Goal: Task Accomplishment & Management: Manage account settings

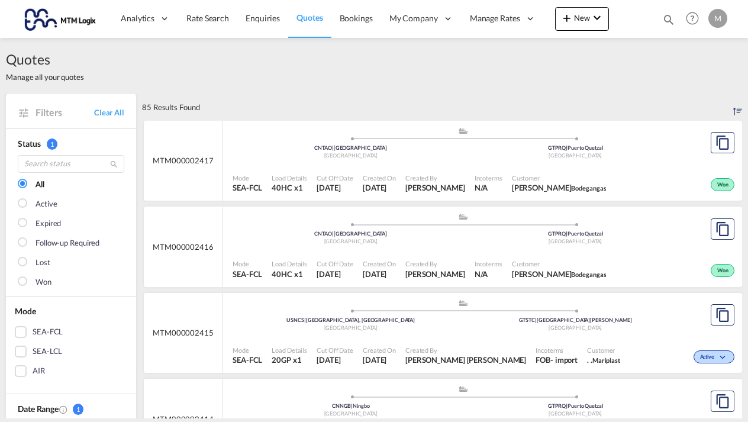
click at [670, 18] on md-icon "icon-magnify" at bounding box center [668, 19] width 13 height 13
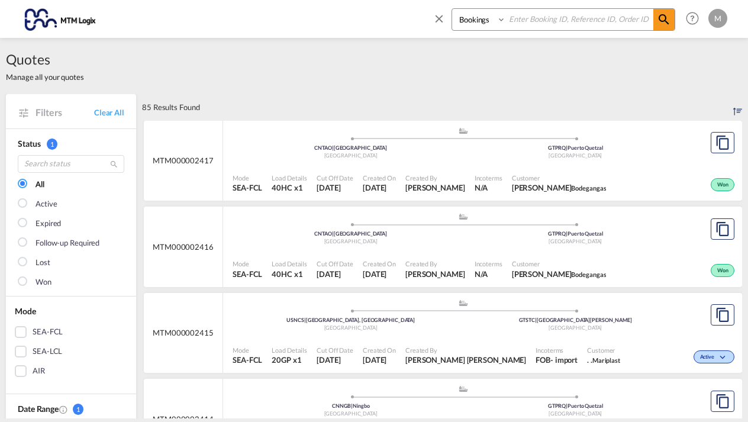
select select "Quotes"
click at [527, 25] on input at bounding box center [579, 19] width 147 height 21
click at [527, 21] on input at bounding box center [579, 19] width 147 height 21
type input "MTM000002388"
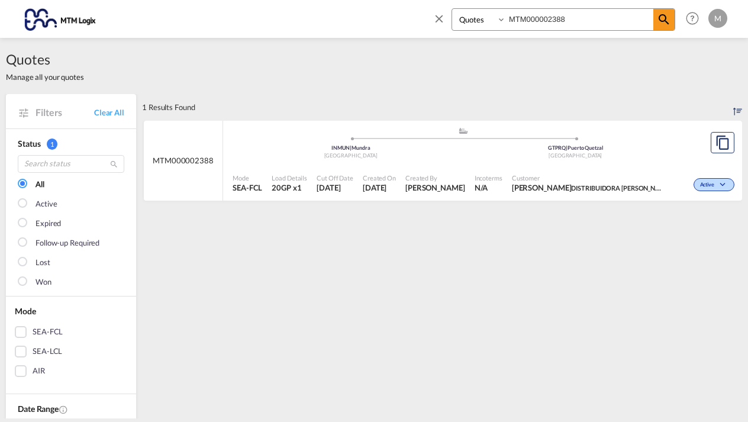
click at [648, 159] on div ".a{fill:#aaa8ad;} .a{fill:#aaa8ad;} INMUN | Mundra India GTPRQ | [GEOGRAPHIC_DA…" at bounding box center [463, 145] width 461 height 36
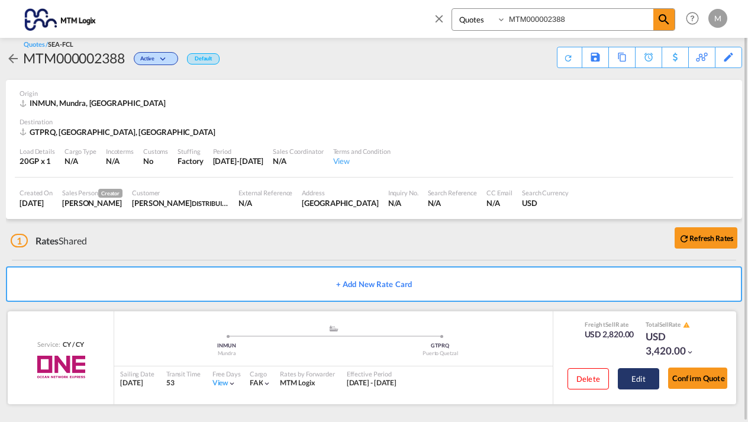
click at [639, 375] on button "Edit" at bounding box center [638, 378] width 41 height 21
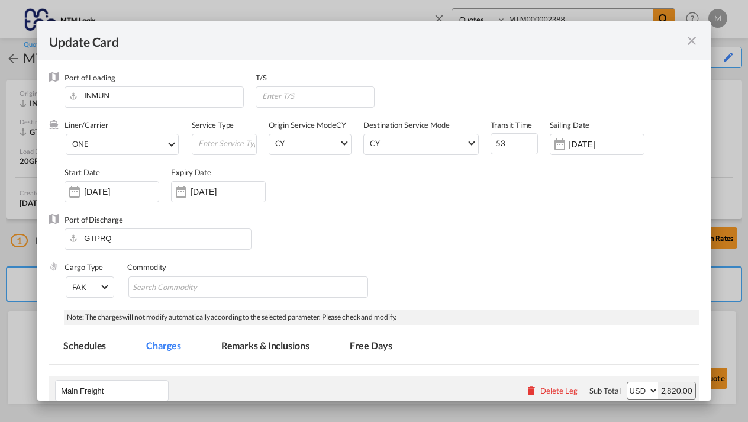
select select "per container"
select select "per B/L"
select select "per container"
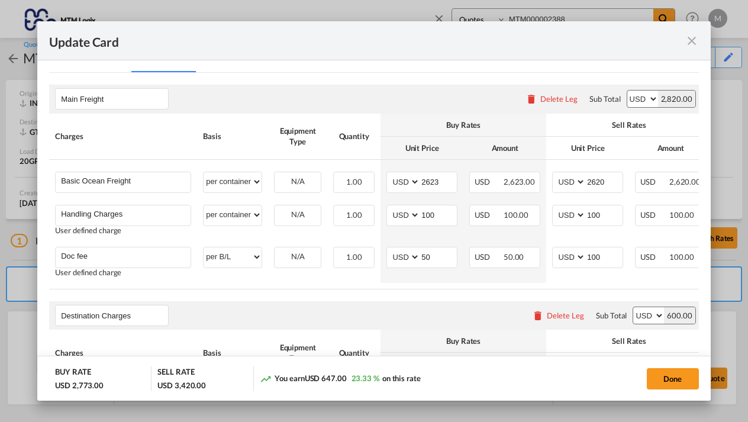
scroll to position [359, 0]
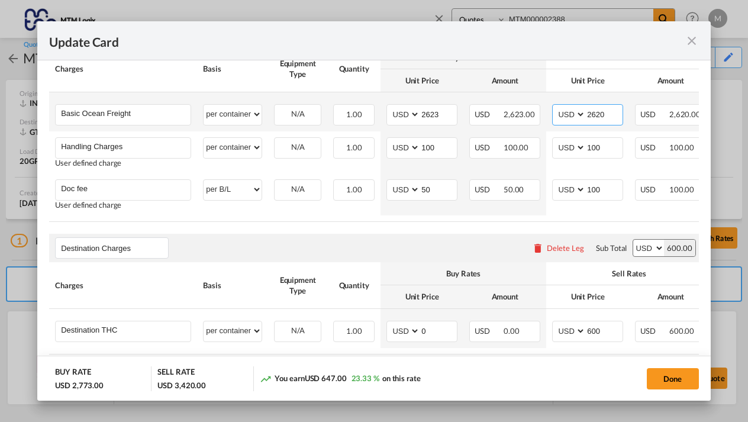
click at [614, 113] on input "2620" at bounding box center [604, 114] width 37 height 18
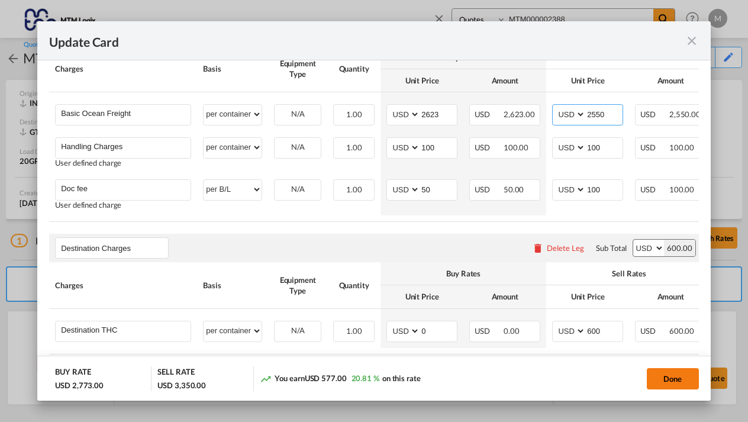
type input "2550"
click at [671, 378] on button "Done" at bounding box center [673, 378] width 52 height 21
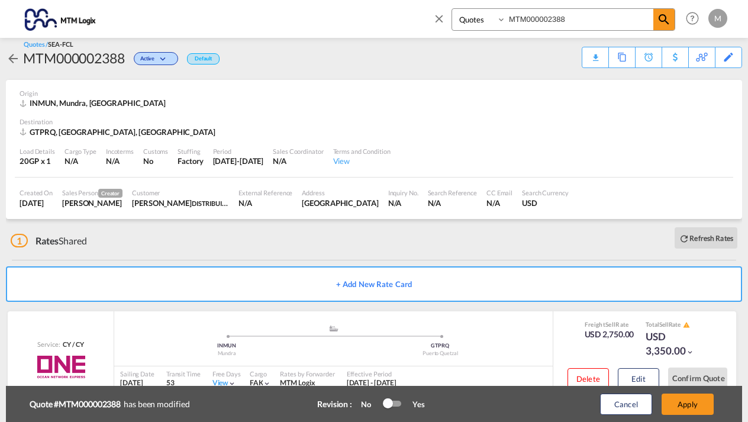
type input "[DATE]"
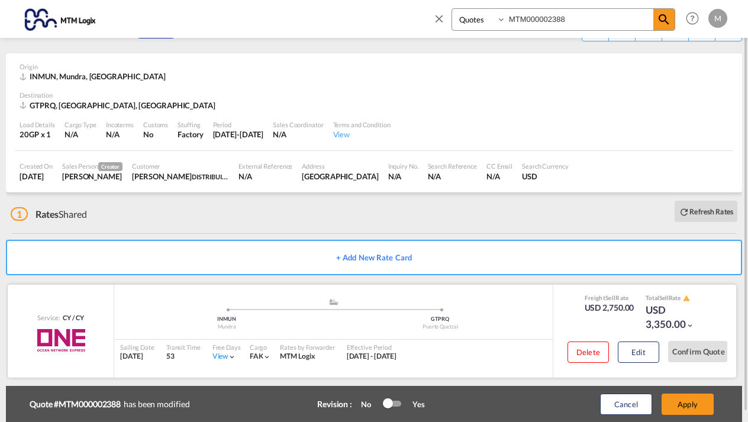
scroll to position [46, 0]
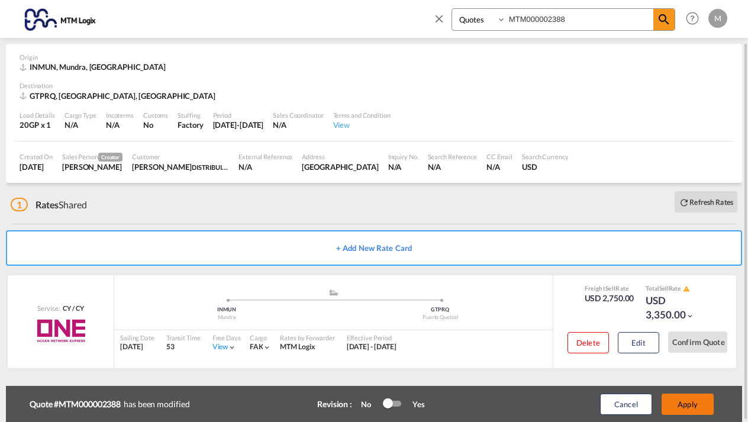
click at [695, 413] on button "Apply" at bounding box center [688, 404] width 52 height 21
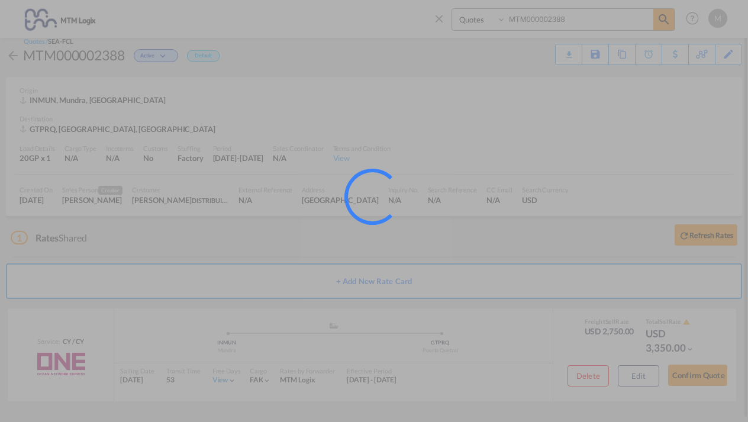
scroll to position [10, 0]
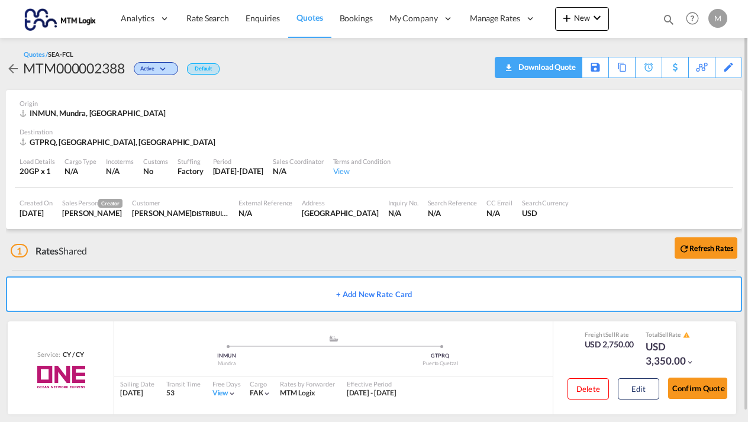
click at [569, 66] on div "Download Quote" at bounding box center [546, 66] width 60 height 19
